Goal: Check status: Check status

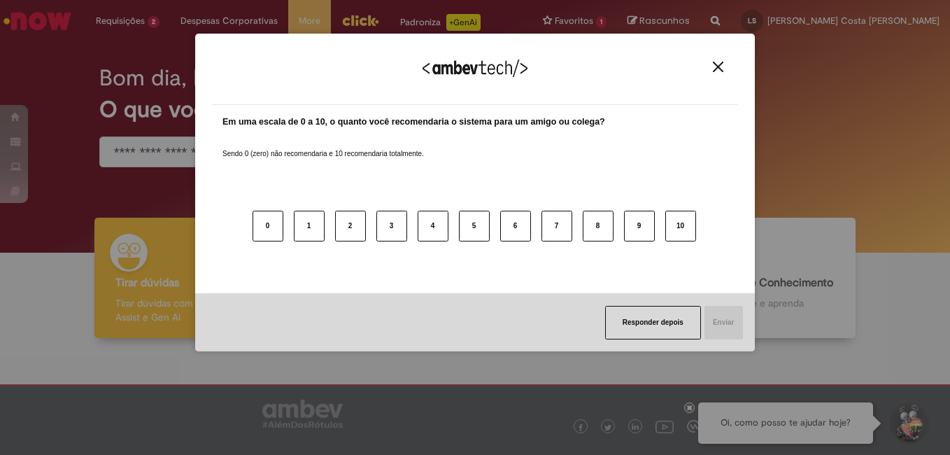
click at [723, 65] on img "Close" at bounding box center [718, 67] width 10 height 10
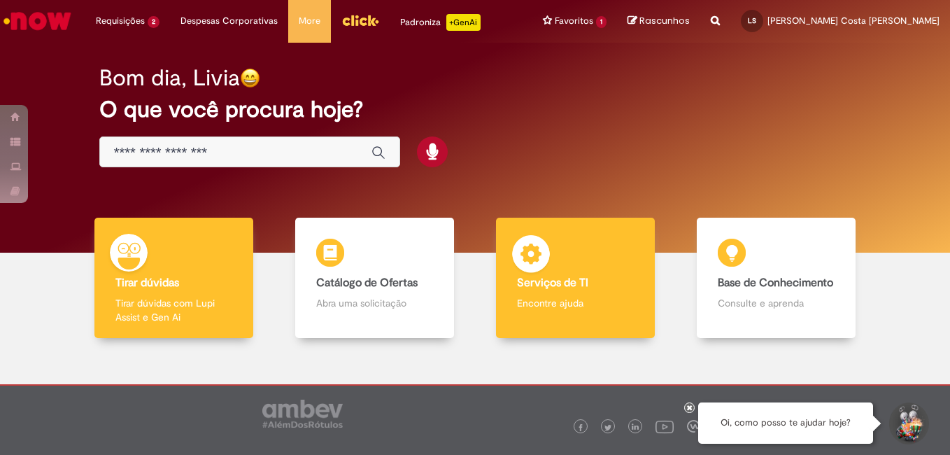
click at [625, 295] on div "Serviços de TI Serviços de TI Encontre ajuda" at bounding box center [576, 278] width 160 height 121
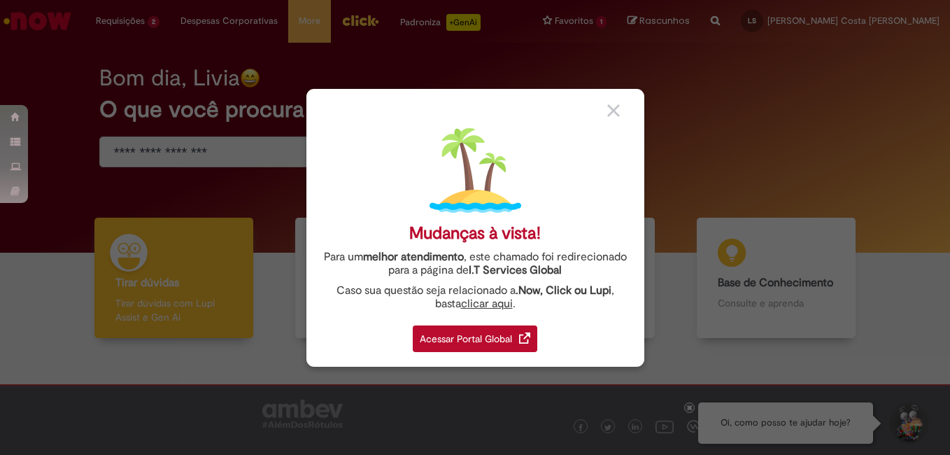
click at [502, 329] on div "Acessar Portal Global" at bounding box center [475, 338] width 125 height 27
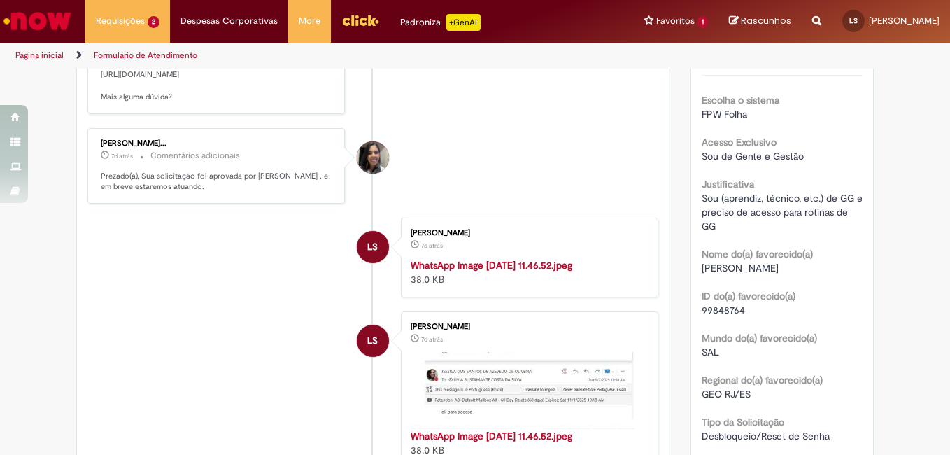
scroll to position [181, 0]
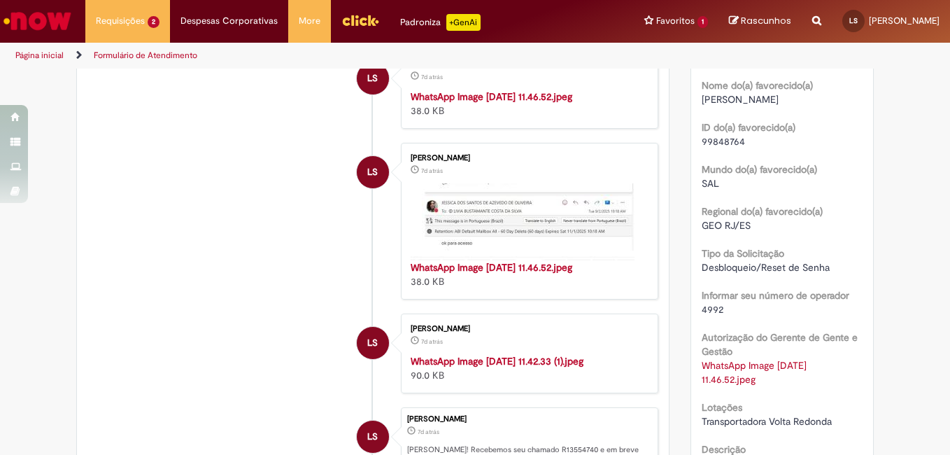
scroll to position [560, 0]
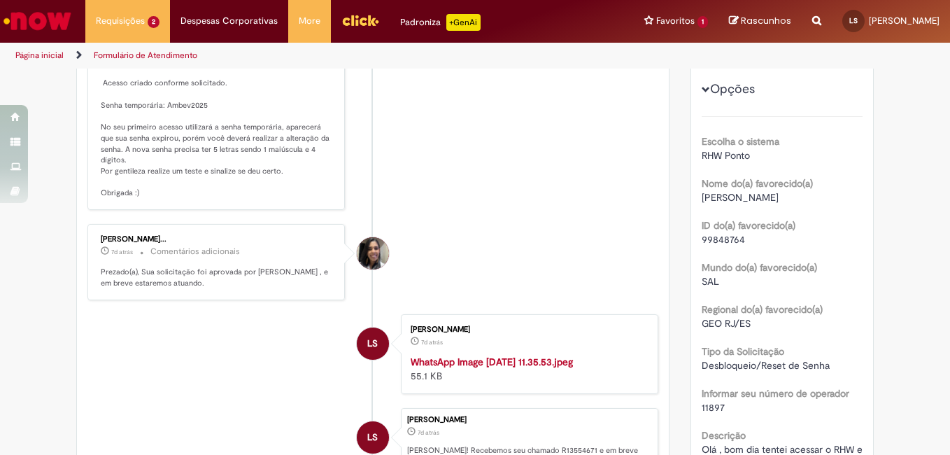
scroll to position [140, 0]
